Goal: Transaction & Acquisition: Obtain resource

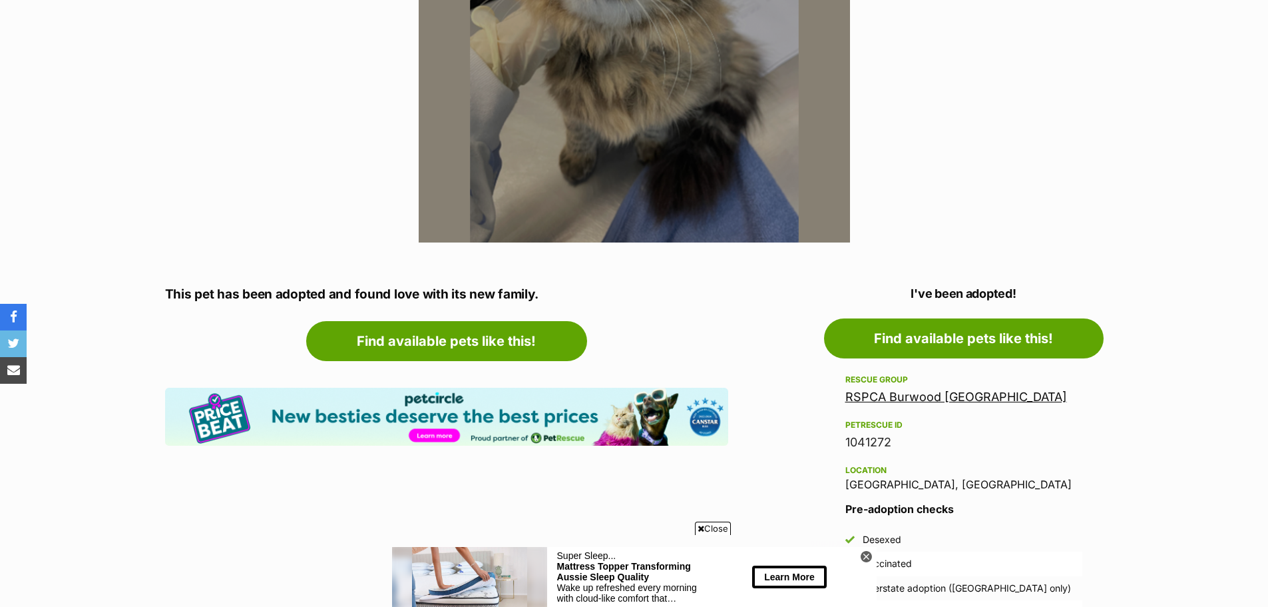
click at [931, 395] on link "RSPCA Burwood [GEOGRAPHIC_DATA]" at bounding box center [957, 397] width 222 height 14
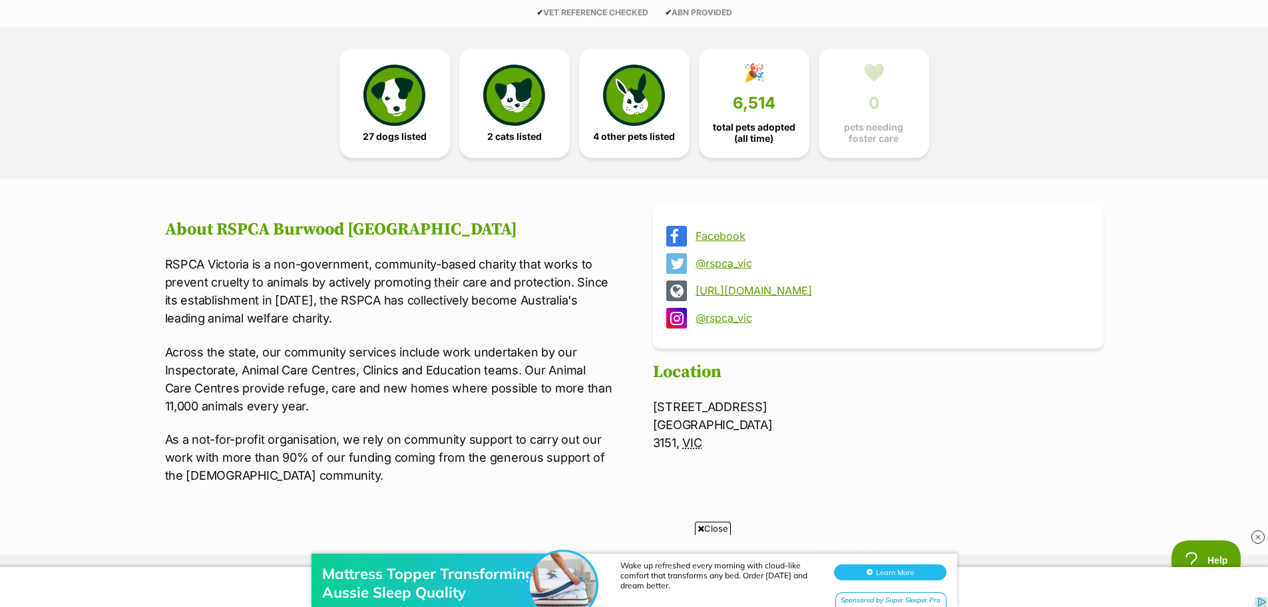
scroll to position [200, 0]
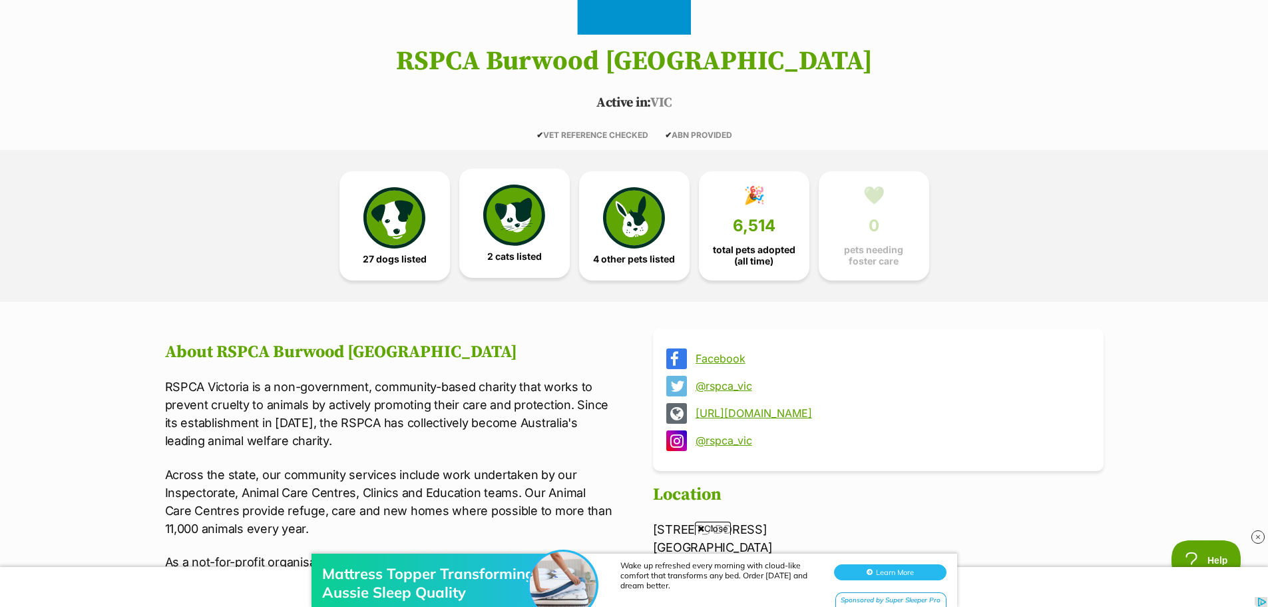
click at [527, 251] on span "2 cats listed" at bounding box center [514, 256] width 55 height 11
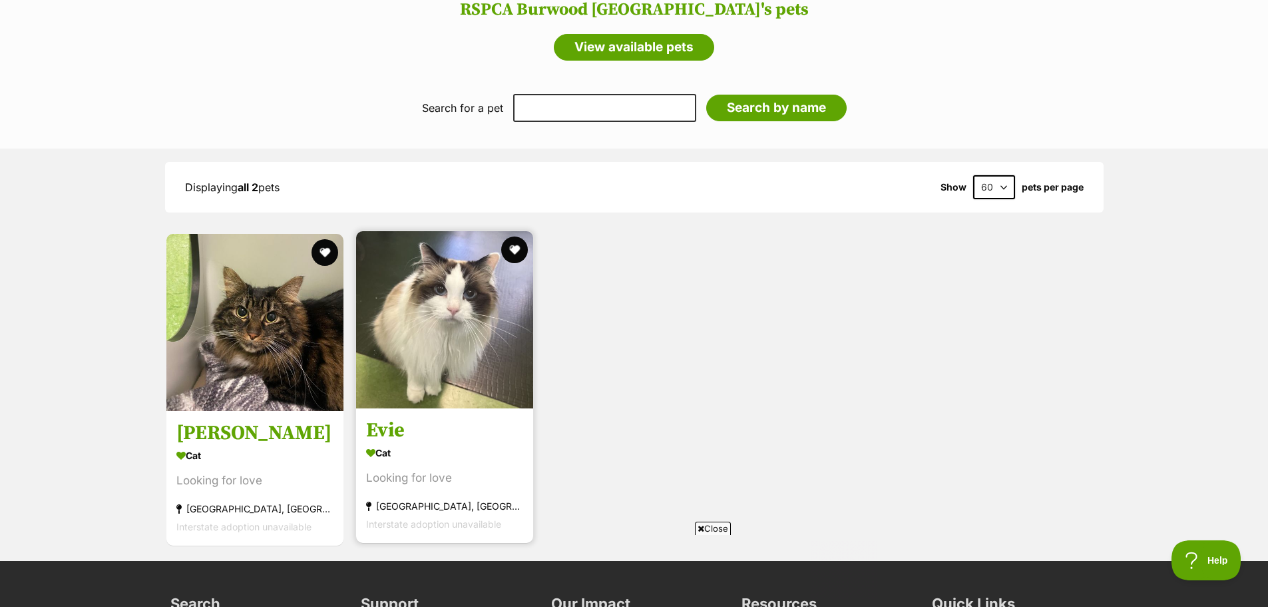
click at [388, 424] on h3 "Evie" at bounding box center [444, 430] width 157 height 25
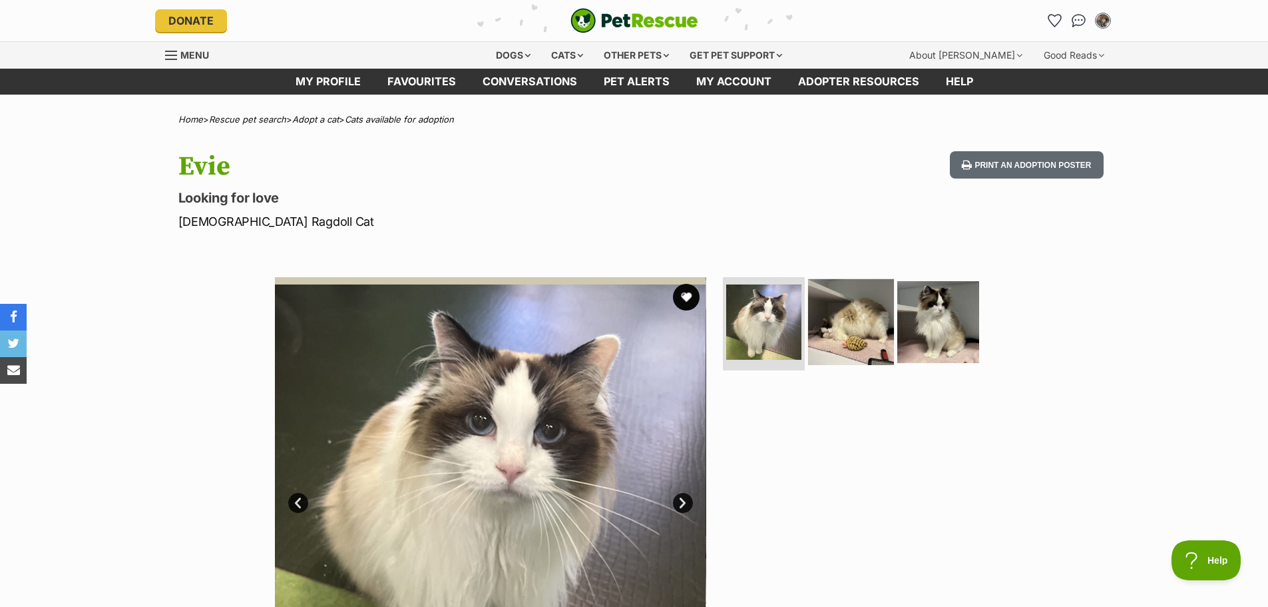
click at [842, 302] on img at bounding box center [851, 322] width 86 height 86
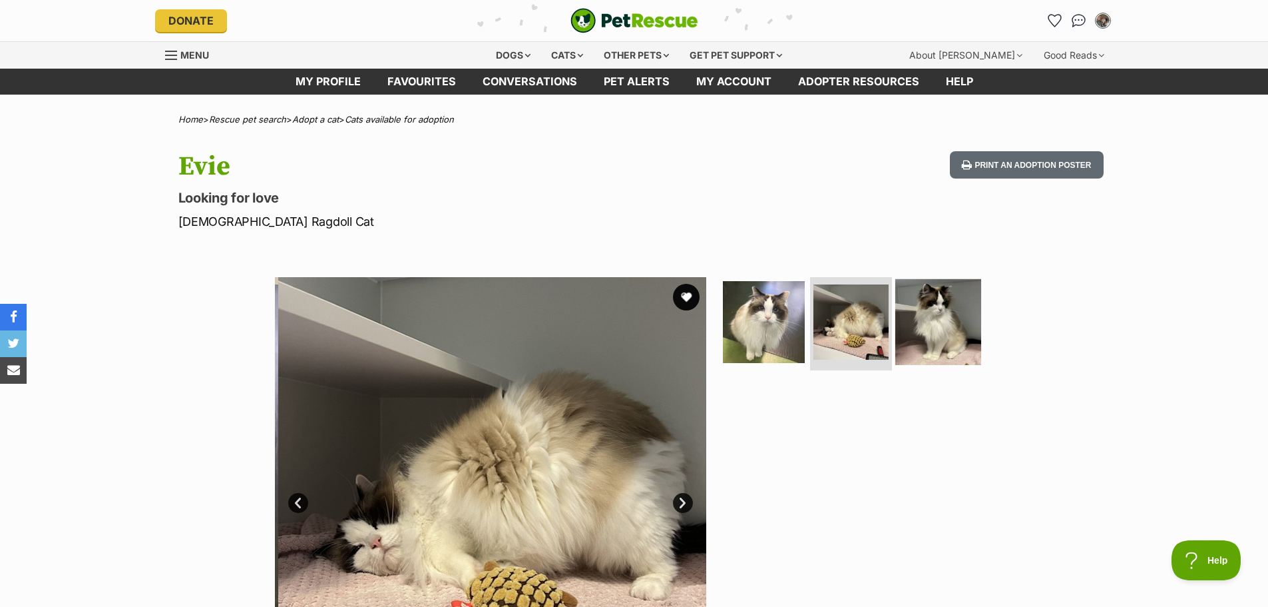
click at [944, 313] on img at bounding box center [939, 322] width 86 height 86
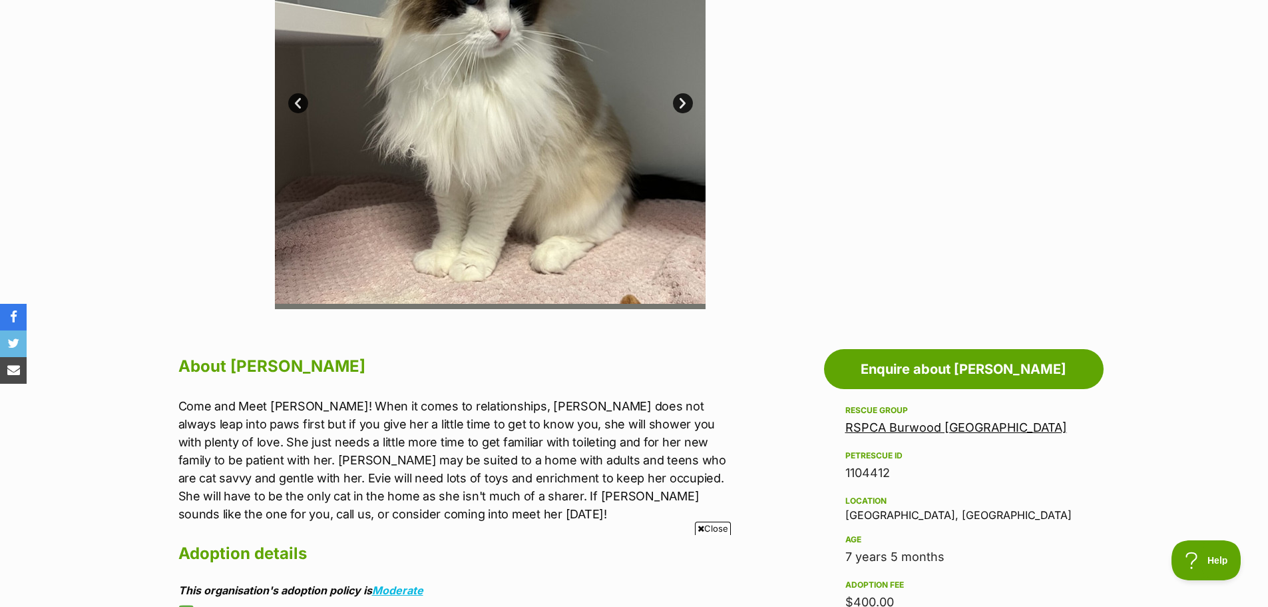
click at [701, 533] on span "Close" at bounding box center [713, 527] width 36 height 13
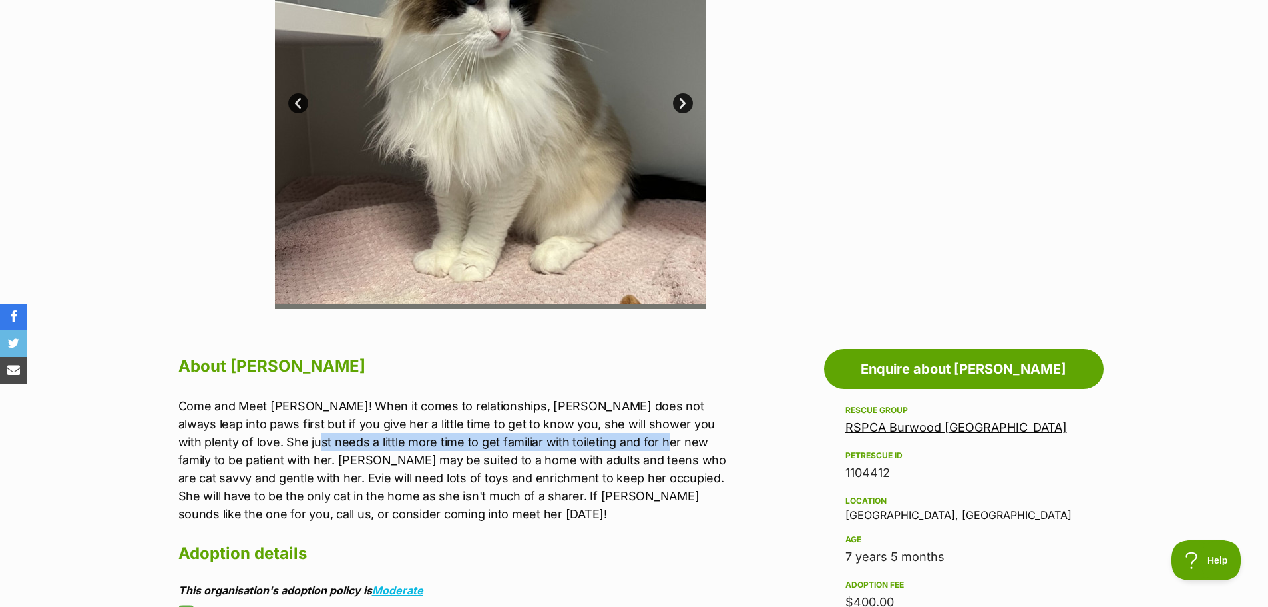
drag, startPoint x: 254, startPoint y: 446, endPoint x: 650, endPoint y: 447, distance: 396.2
click at [630, 446] on p "Come and Meet Evie! When it comes to relationships, Evie does not always leap i…" at bounding box center [453, 460] width 550 height 126
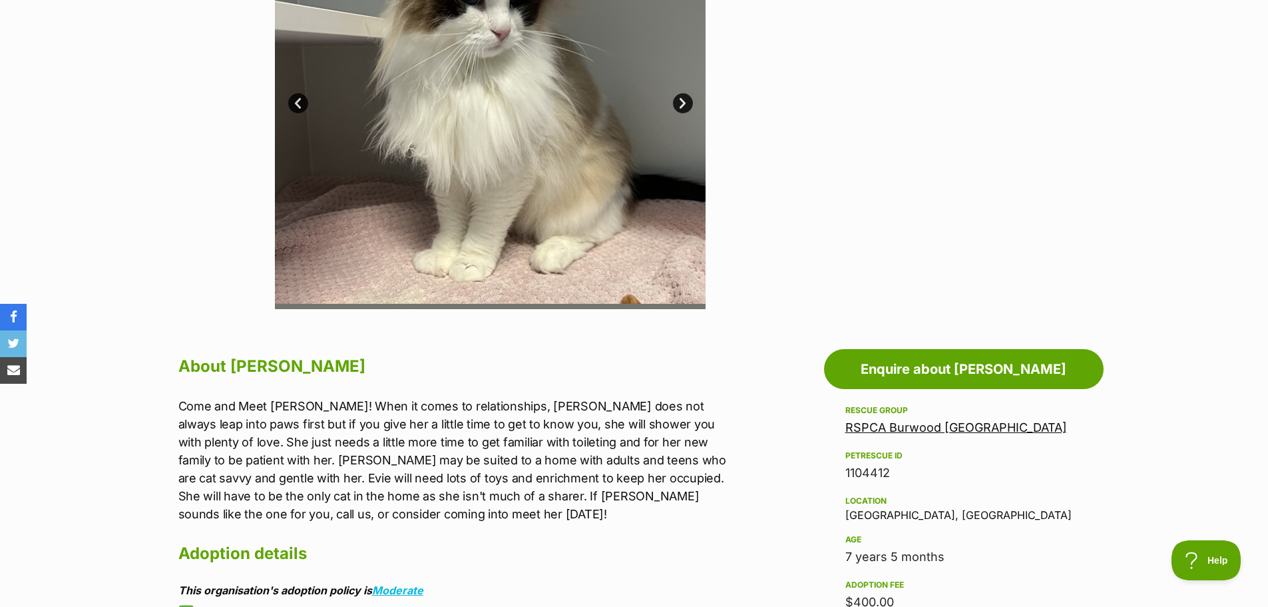
click at [663, 455] on p "Come and Meet Evie! When it comes to relationships, Evie does not always leap i…" at bounding box center [453, 460] width 550 height 126
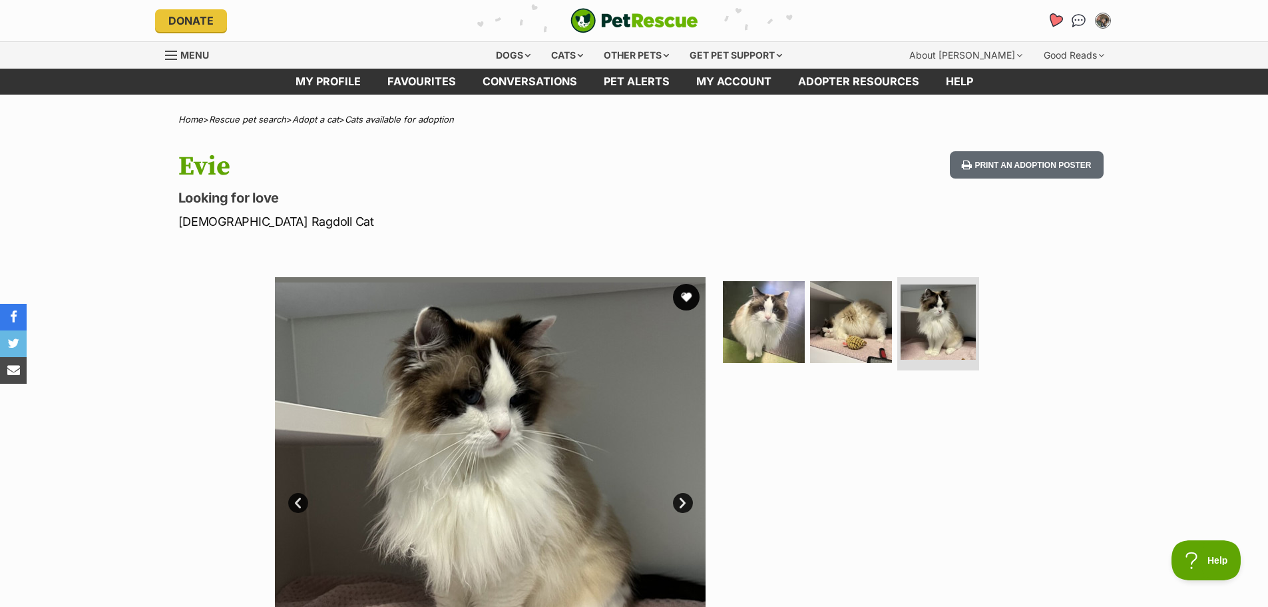
click at [1049, 22] on icon "Favourites" at bounding box center [1055, 20] width 18 height 17
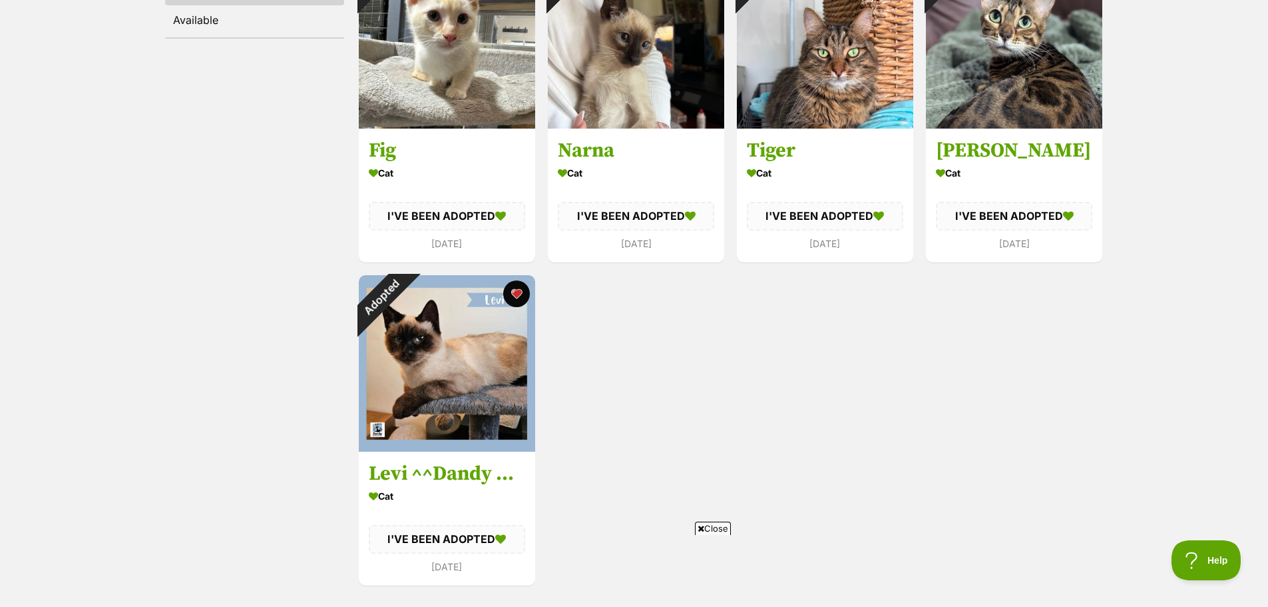
scroll to position [333, 0]
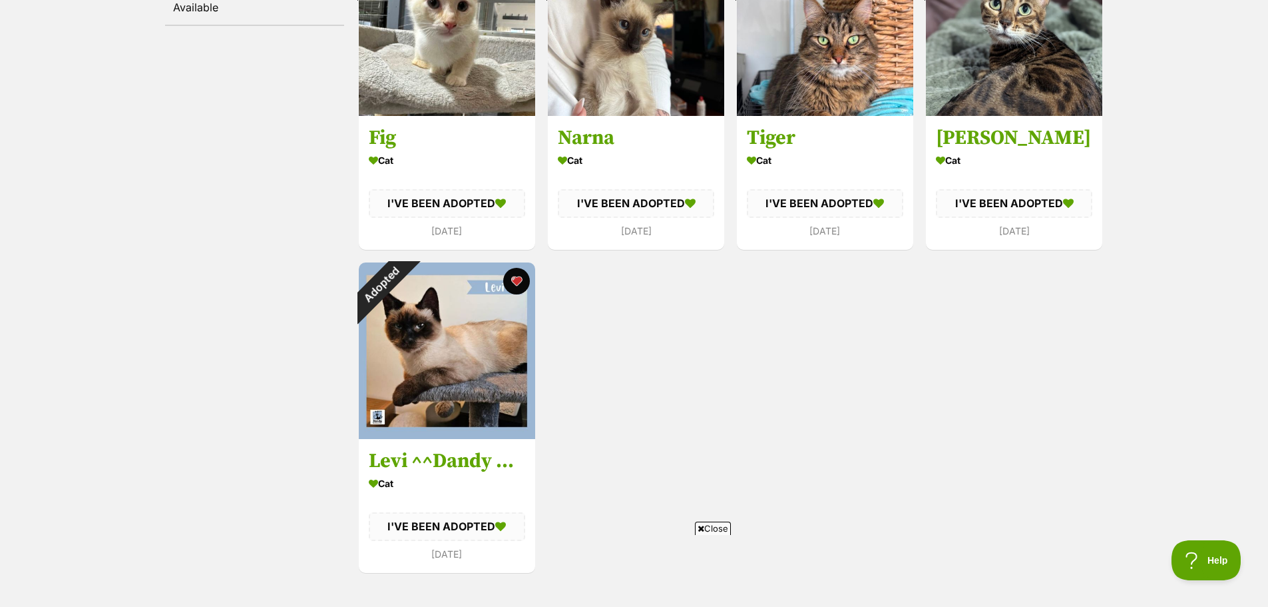
click at [695, 526] on span "Close" at bounding box center [713, 527] width 36 height 13
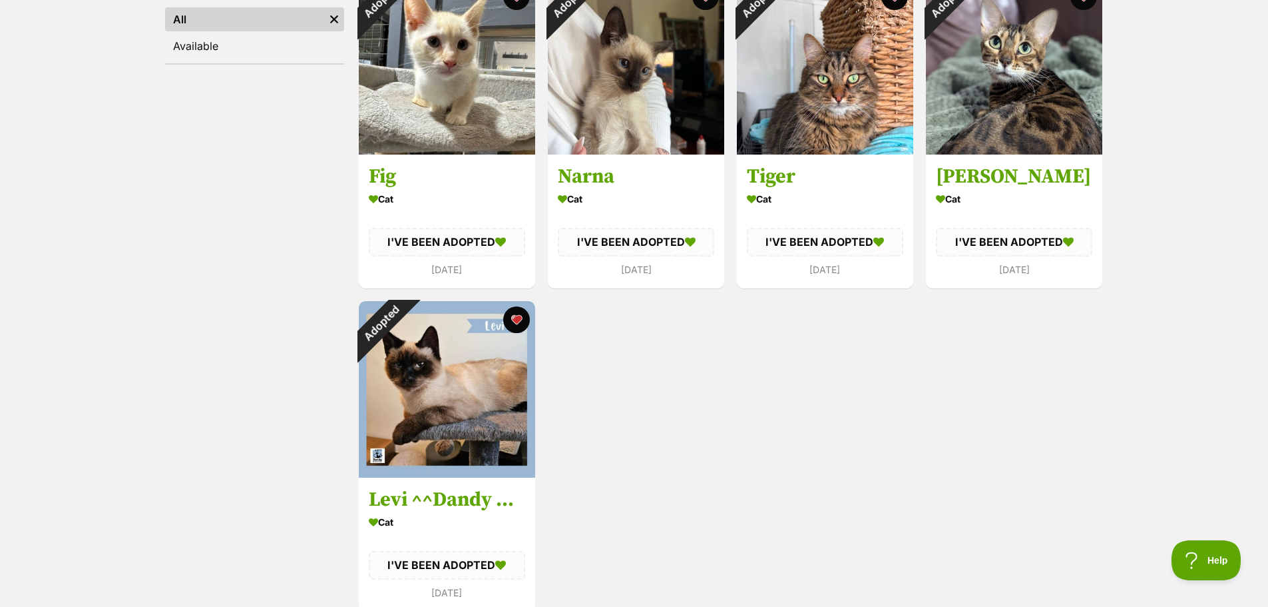
scroll to position [200, 0]
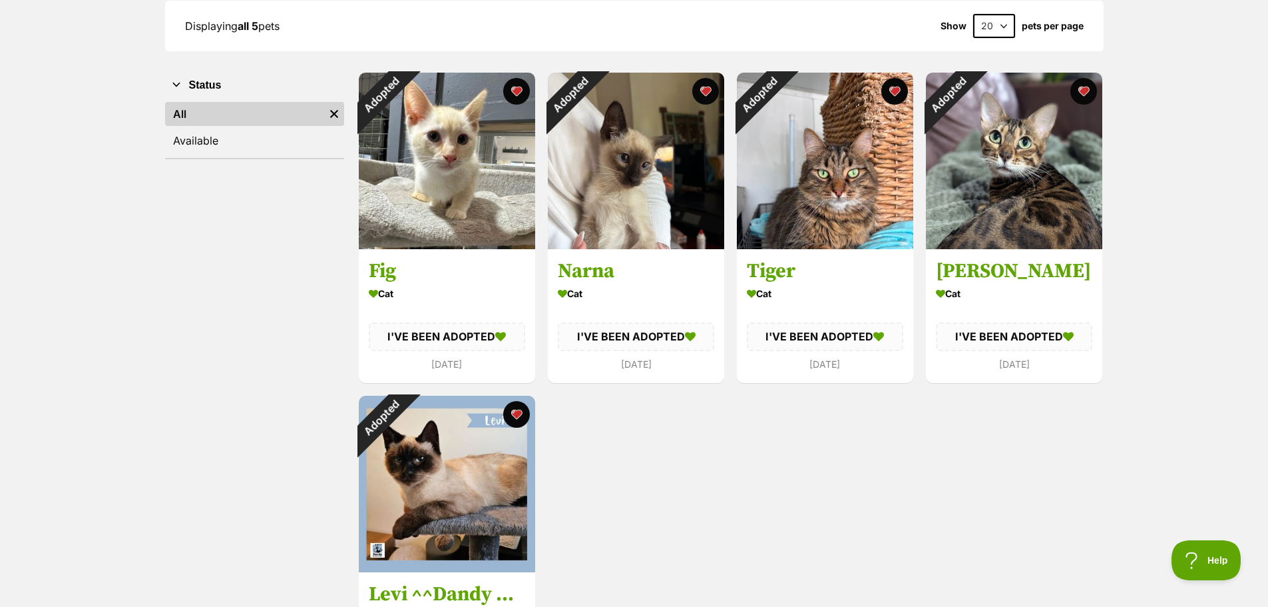
click at [716, 530] on div "Adopted Fig Cat I'VE BEEN ADOPTED 3 months ago Advertisement Adopted Narna Cat …" at bounding box center [731, 389] width 746 height 636
click at [860, 489] on div "Adopted Fig Cat I'VE BEEN ADOPTED 3 months ago Advertisement Adopted Narna Cat …" at bounding box center [731, 389] width 746 height 636
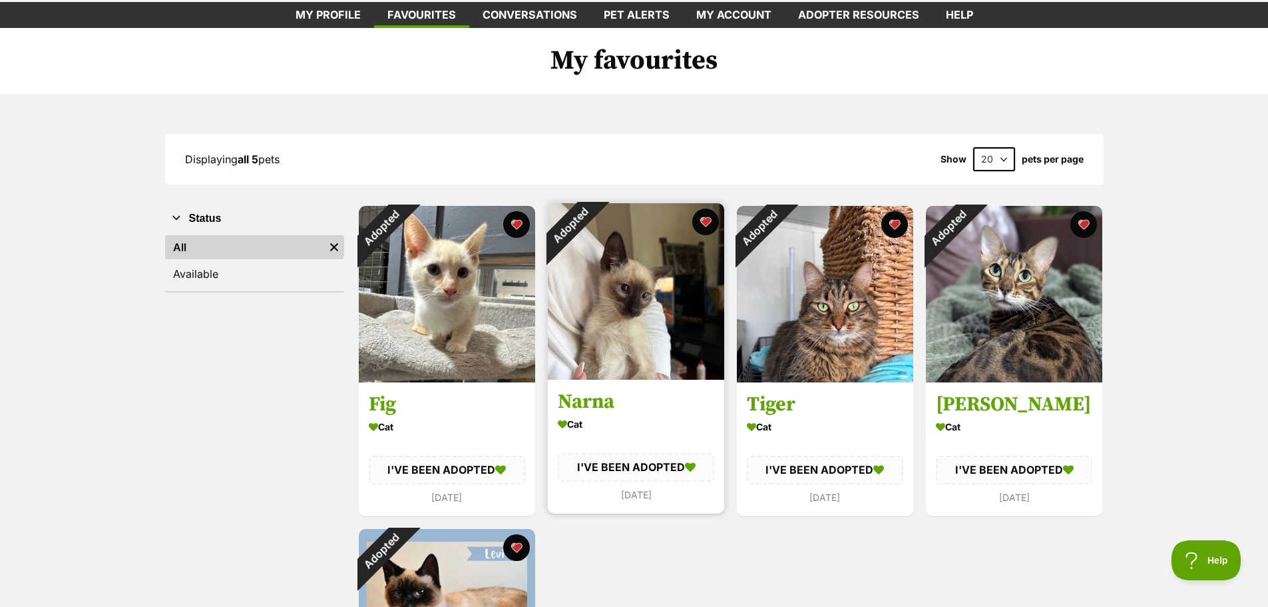
click at [567, 402] on h3 "Narna" at bounding box center [636, 402] width 156 height 25
